Goal: Check status: Check status

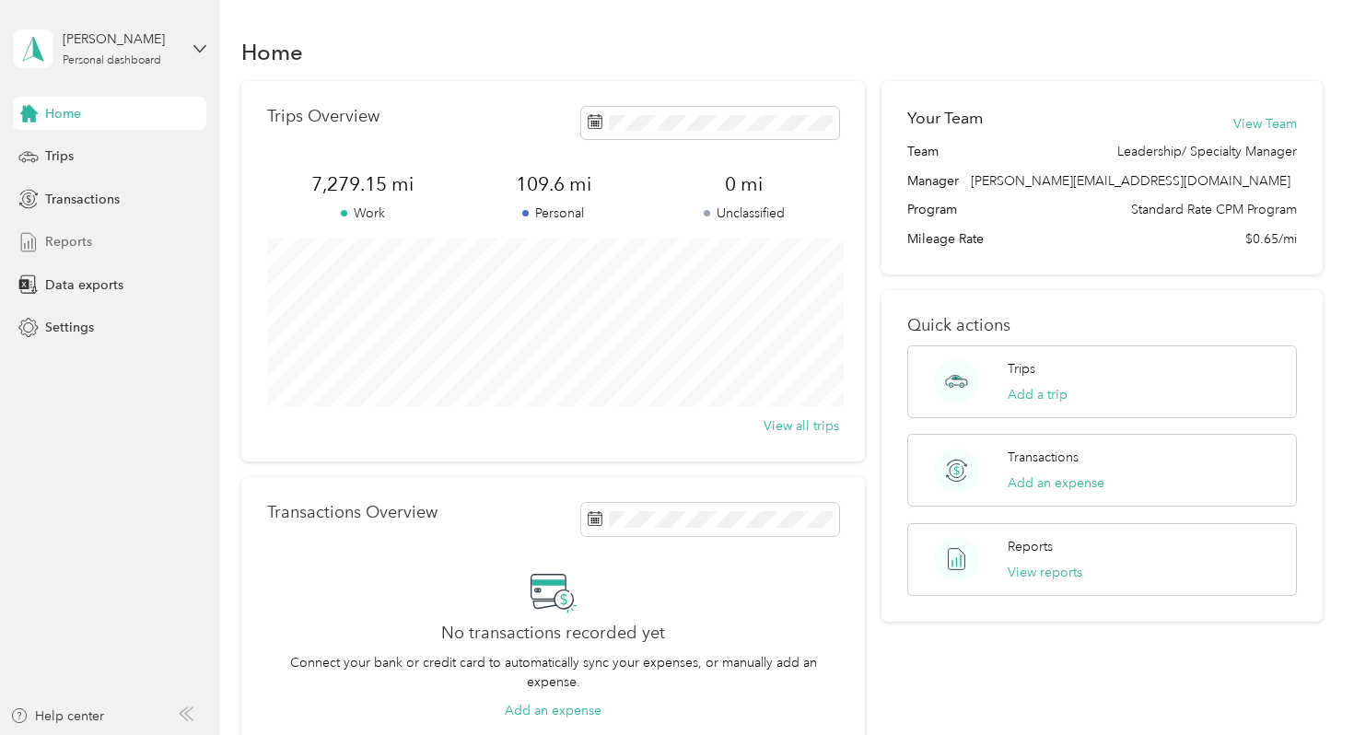
click at [72, 240] on span "Reports" at bounding box center [68, 241] width 47 height 19
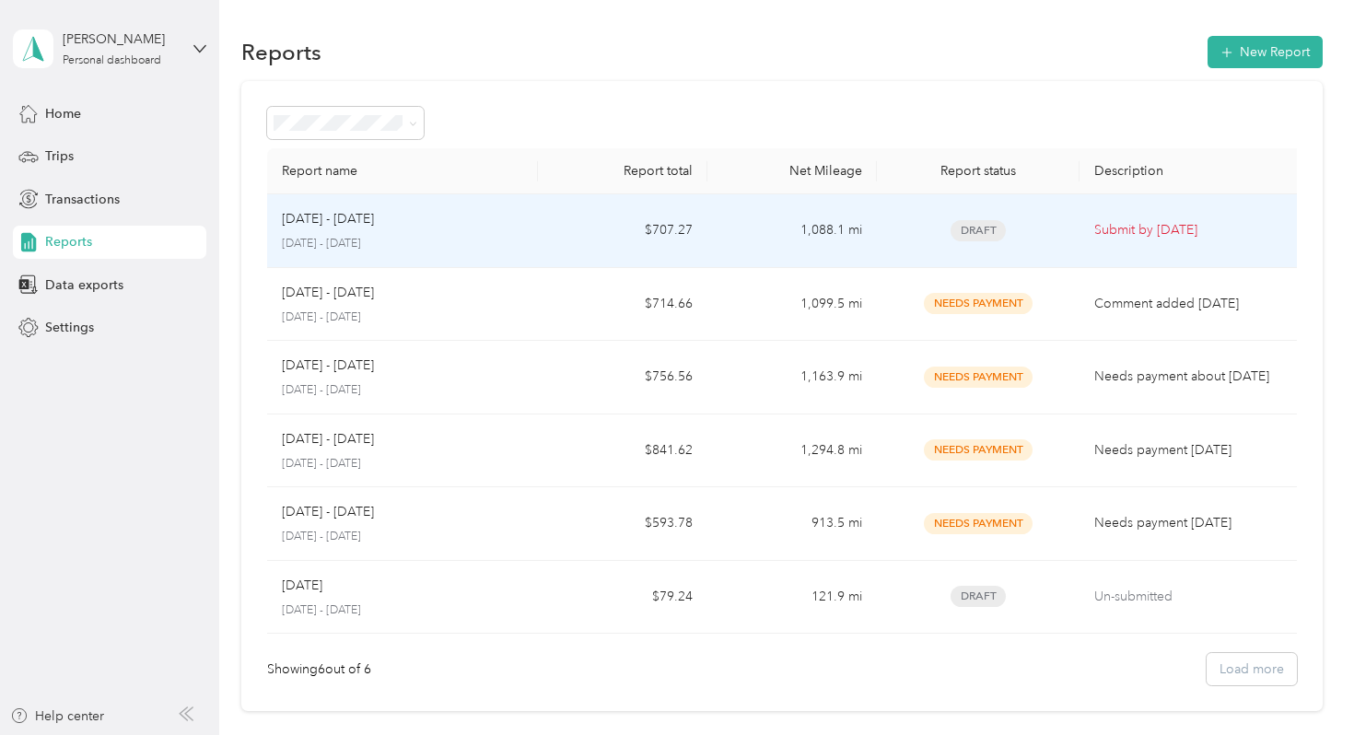
click at [499, 224] on div "[DATE] - [DATE]" at bounding box center [402, 219] width 241 height 20
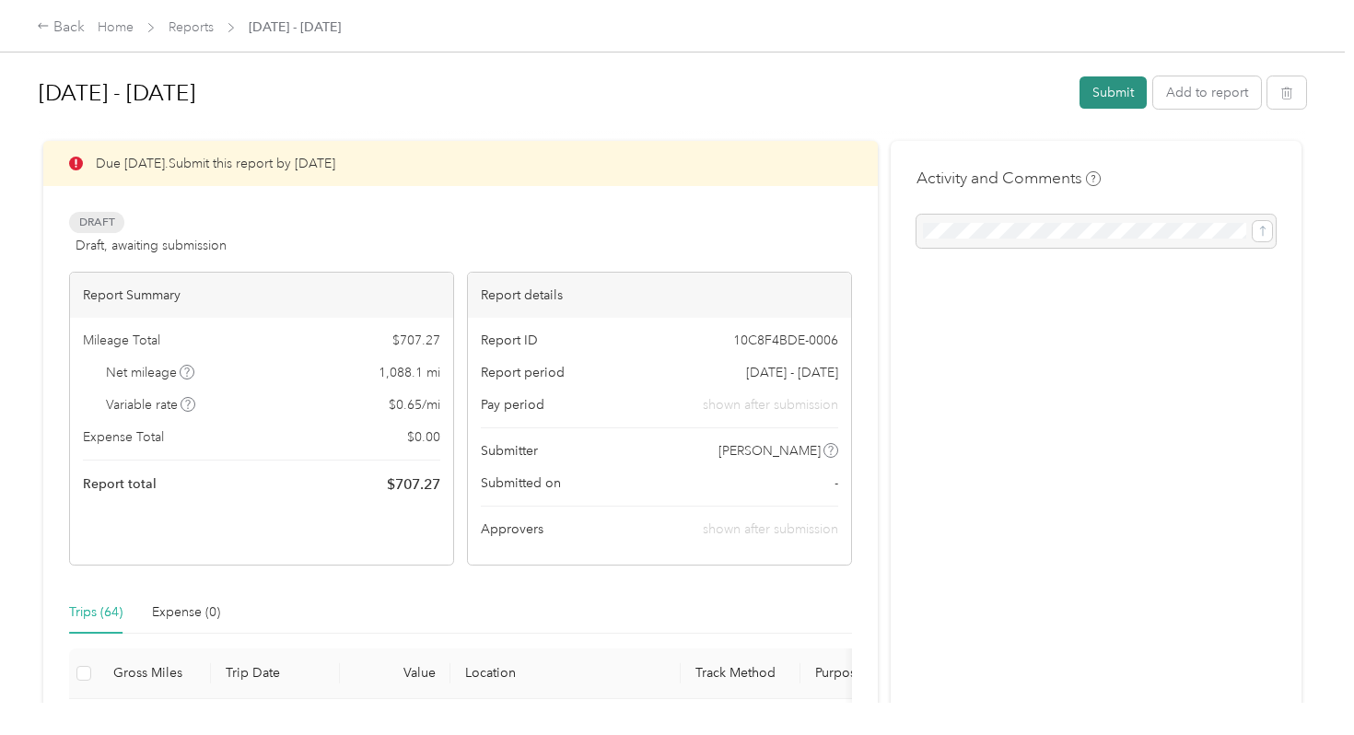
click at [1123, 102] on button "Submit" at bounding box center [1113, 92] width 67 height 32
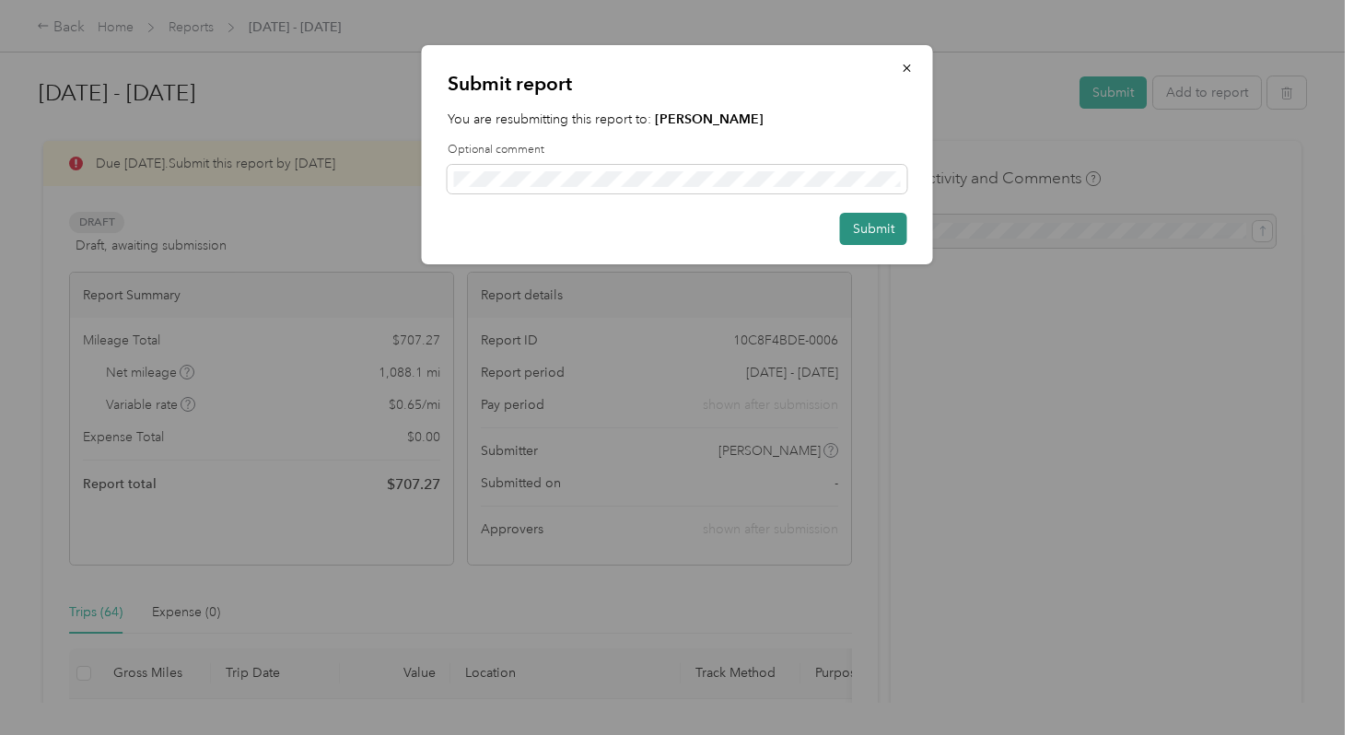
click at [859, 238] on button "Submit" at bounding box center [873, 229] width 67 height 32
